Goal: Information Seeking & Learning: Check status

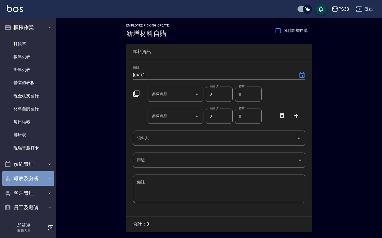
click at [29, 179] on button "報表及分析" at bounding box center [28, 178] width 52 height 15
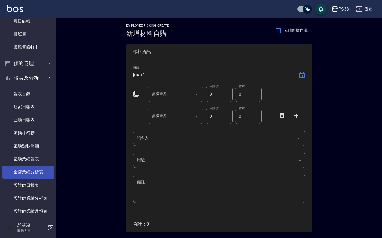
scroll to position [113, 0]
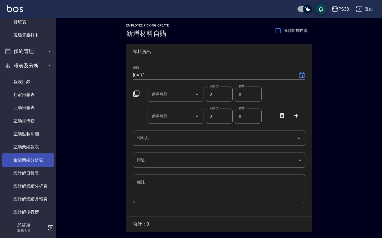
click at [27, 166] on link "全店業績分析表" at bounding box center [28, 159] width 52 height 13
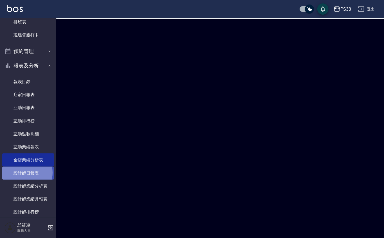
click at [25, 172] on link "設計師日報表" at bounding box center [28, 172] width 52 height 13
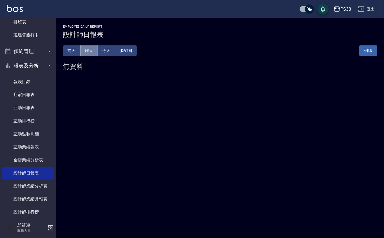
click at [94, 49] on button "昨天" at bounding box center [89, 50] width 17 height 10
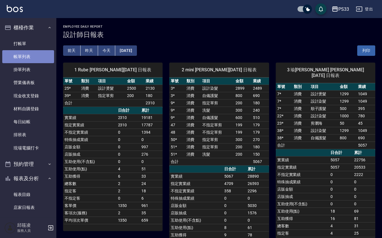
click at [30, 53] on link "帳單列表" at bounding box center [28, 56] width 52 height 13
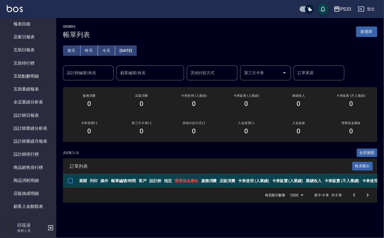
scroll to position [188, 0]
